Goal: Find specific page/section: Locate a particular part of the current website

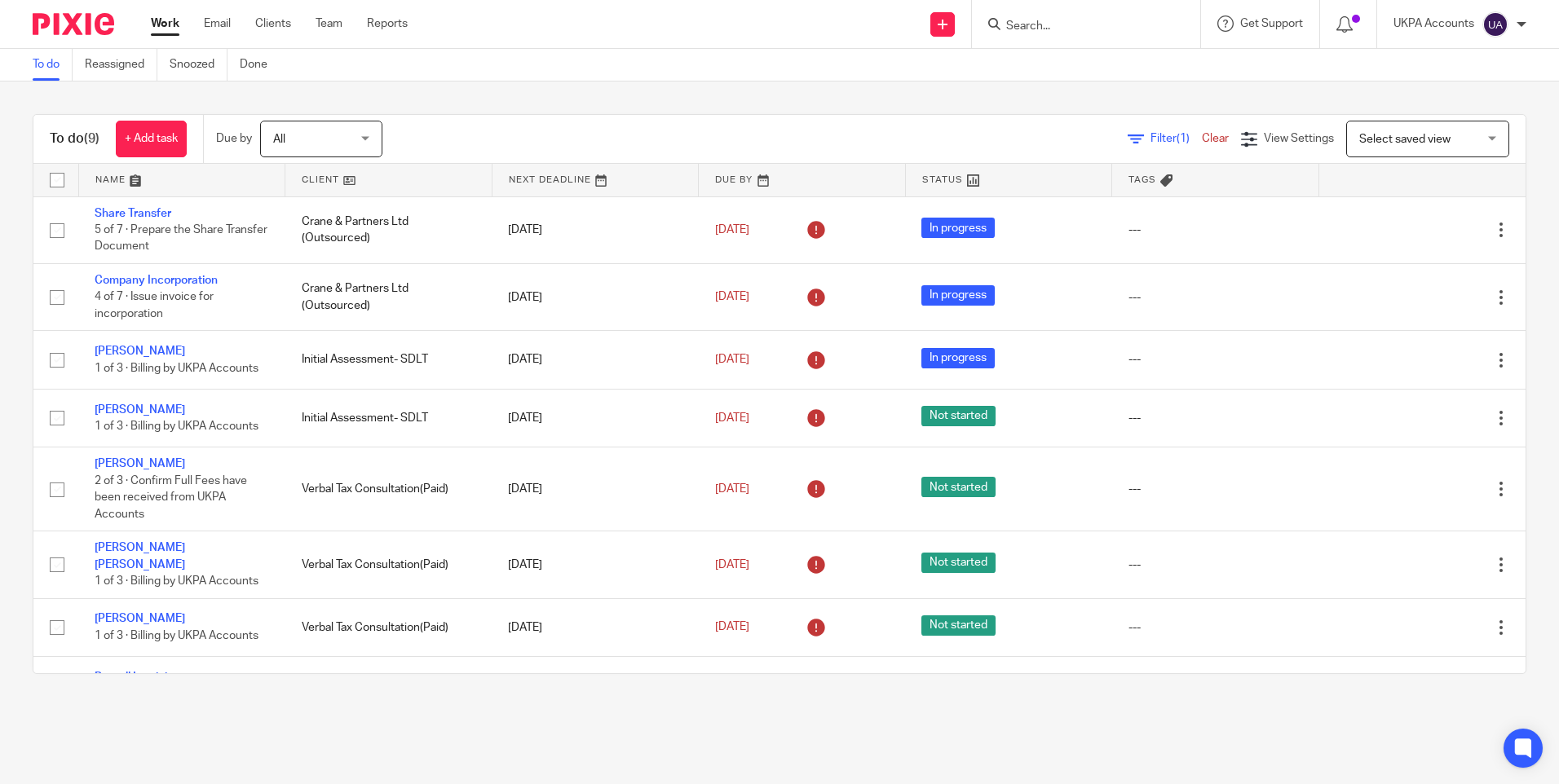
click at [1082, 26] on input "Search" at bounding box center [1078, 27] width 147 height 15
paste input "[EMAIL_ADDRESS][DOMAIN_NAME]"
type input "[EMAIL_ADDRESS][DOMAIN_NAME]"
click at [875, 88] on div "To do (9) + Add task Due by All All [DATE] [DATE] This week Next week This mont…" at bounding box center [779, 394] width 1559 height 626
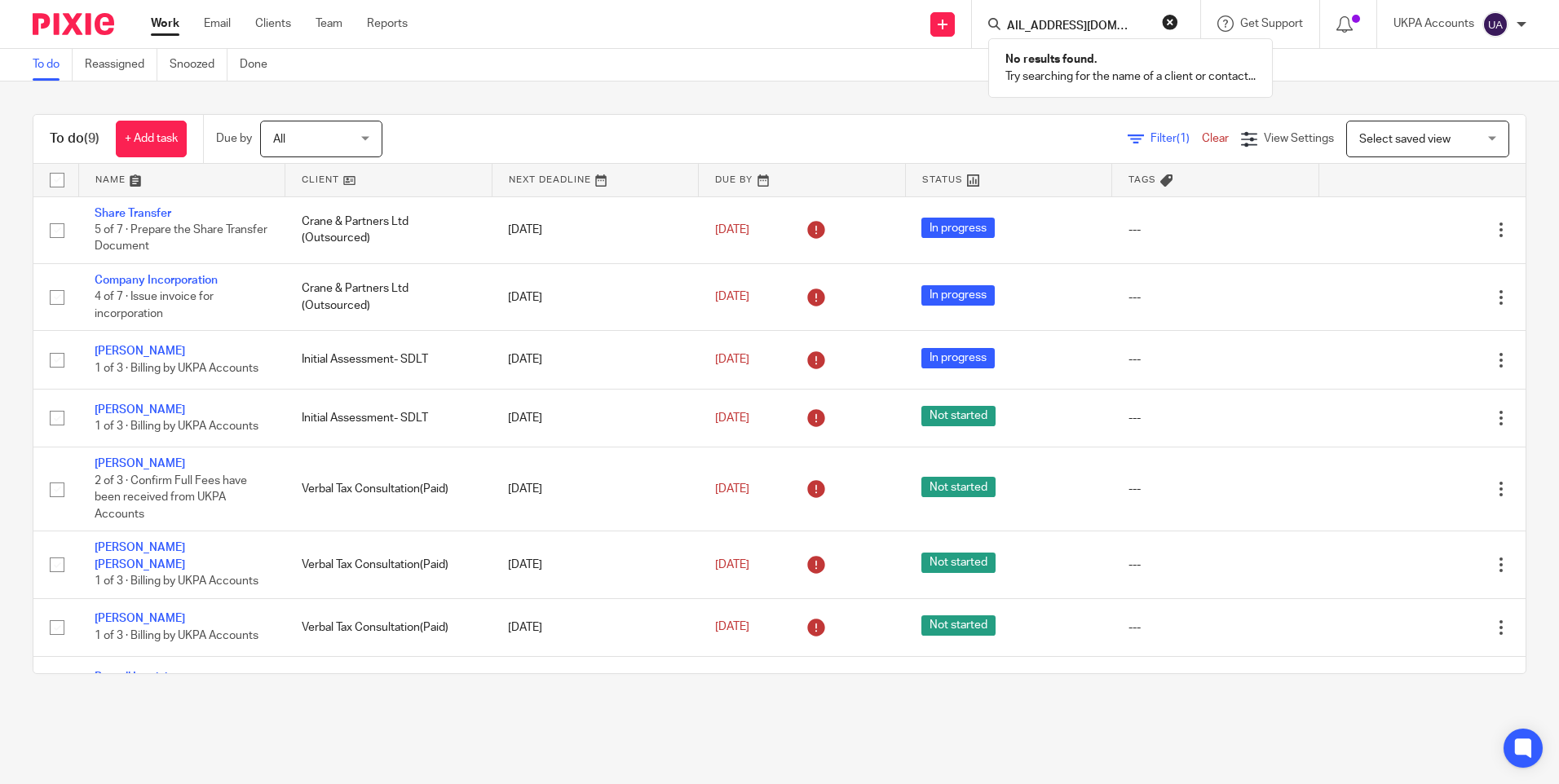
scroll to position [0, 0]
click at [170, 25] on link "Work" at bounding box center [165, 24] width 28 height 17
